Goal: Information Seeking & Learning: Learn about a topic

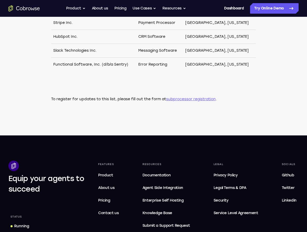
scroll to position [339, 0]
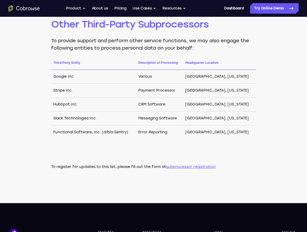
scroll to position [272, 0]
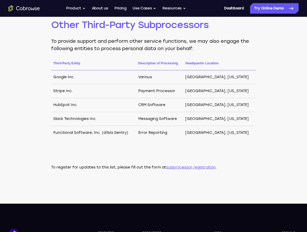
click at [223, 49] on p "To provide support and perform other service functions, we may also engage the …" at bounding box center [153, 45] width 205 height 15
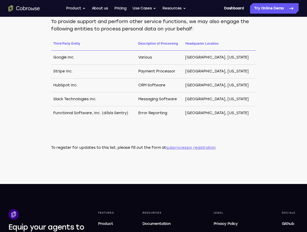
scroll to position [289, 0]
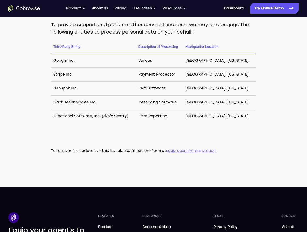
click at [279, 98] on div "Cloud providers [DOMAIN_NAME] may engage the following entities to process pers…" at bounding box center [153, 4] width 307 height 367
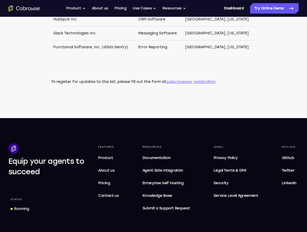
scroll to position [361, 0]
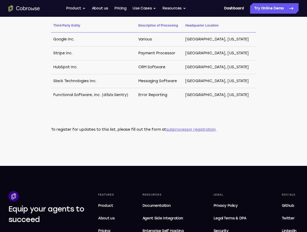
scroll to position [311, 0]
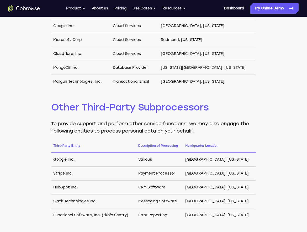
scroll to position [192, 0]
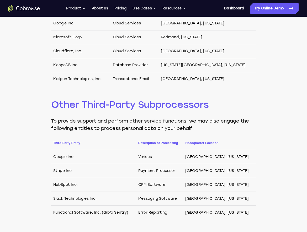
click at [131, 63] on td "Database Provider" at bounding box center [135, 65] width 48 height 14
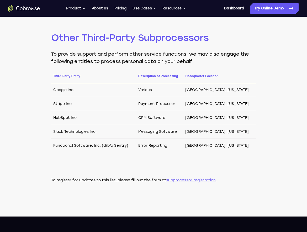
scroll to position [261, 0]
